Goal: Task Accomplishment & Management: Use online tool/utility

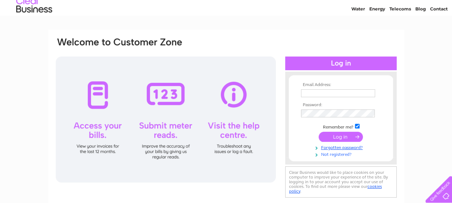
scroll to position [36, 0]
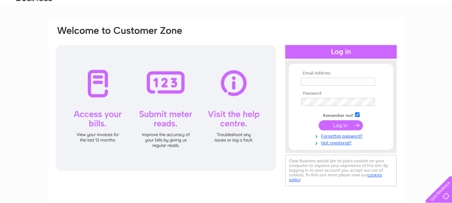
type input "mail@msmelectrical.co.uk"
click at [347, 124] on input "submit" at bounding box center [340, 125] width 44 height 10
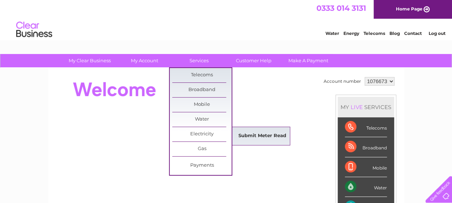
click at [255, 138] on link "Submit Meter Read" at bounding box center [262, 136] width 59 height 14
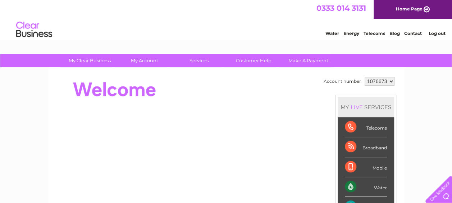
scroll to position [30, 0]
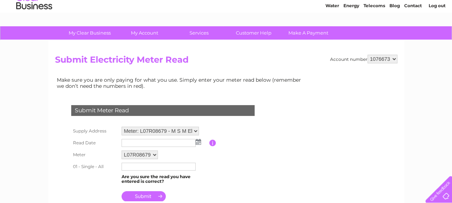
scroll to position [72, 0]
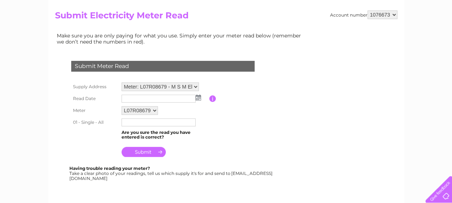
click at [144, 98] on input "text" at bounding box center [159, 99] width 74 height 8
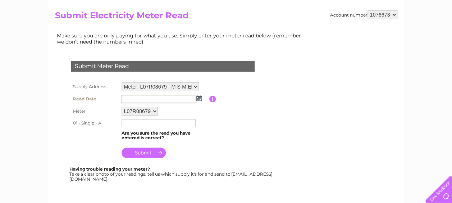
click at [161, 97] on input "text" at bounding box center [159, 99] width 75 height 9
click at [200, 98] on img at bounding box center [198, 98] width 5 height 6
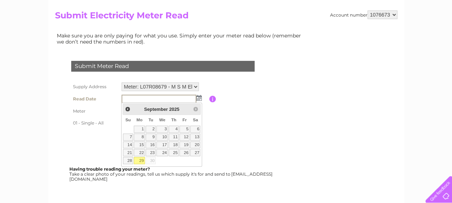
click at [139, 158] on link "29" at bounding box center [139, 160] width 11 height 7
type input "2025/09/29"
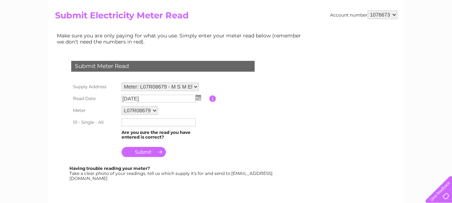
click at [134, 125] on input "text" at bounding box center [159, 122] width 74 height 8
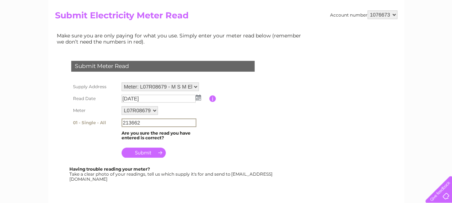
type input "213662"
click at [148, 153] on input "submit" at bounding box center [144, 152] width 44 height 10
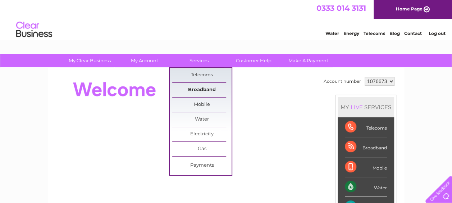
click at [212, 87] on link "Broadband" at bounding box center [201, 90] width 59 height 14
click at [205, 92] on link "Broadband" at bounding box center [201, 90] width 59 height 14
click at [194, 88] on link "Broadband" at bounding box center [201, 90] width 59 height 14
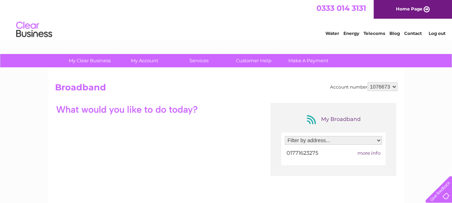
click at [366, 153] on span "more info" at bounding box center [368, 153] width 23 height 6
click at [380, 138] on select "Filter by address... M S M Electrical Ltd, [STREET_ADDRESS]" at bounding box center [333, 140] width 97 height 9
select select "2155794"
click at [285, 136] on select "Filter by address... M S M Electrical Ltd, [STREET_ADDRESS]" at bounding box center [333, 140] width 97 height 9
click at [221, 143] on div "My Broadband Filter by address... M S M Electrical Ltd, [STREET_ADDRESS] 017716…" at bounding box center [226, 173] width 342 height 140
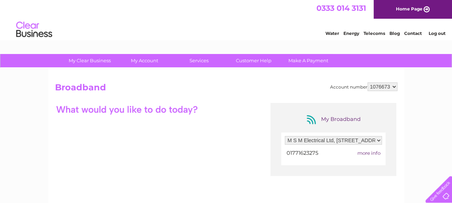
click at [161, 137] on div "My Broadband Filter by address... M S M Electrical Ltd, [STREET_ADDRESS] 017716…" at bounding box center [226, 173] width 342 height 140
click at [367, 153] on span "more info" at bounding box center [368, 153] width 23 height 6
drag, startPoint x: 367, startPoint y: 153, endPoint x: 379, endPoint y: 154, distance: 11.9
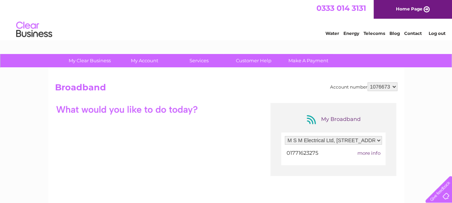
click at [379, 154] on span "more info" at bounding box center [368, 153] width 23 height 6
click at [366, 152] on span "more info" at bounding box center [368, 153] width 23 height 6
click at [412, 33] on link "Contact" at bounding box center [413, 33] width 18 height 5
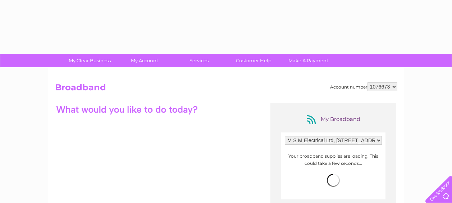
select select "2155794"
